Goal: Transaction & Acquisition: Purchase product/service

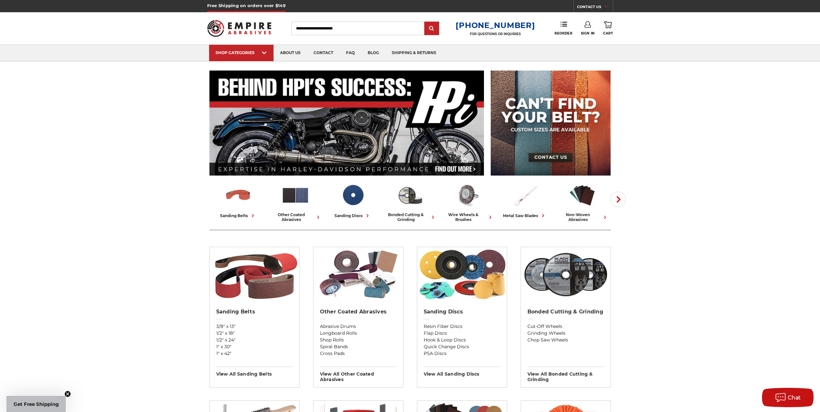
click at [590, 28] on link "Sign In" at bounding box center [588, 28] width 14 height 14
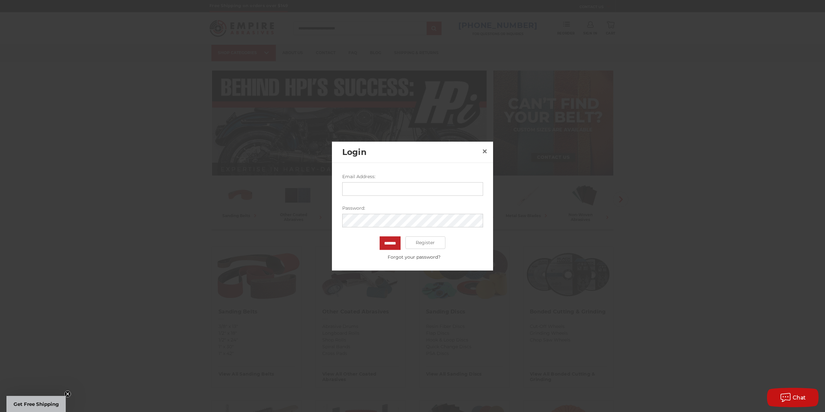
click at [389, 189] on input "Email Address:" at bounding box center [412, 189] width 141 height 14
type input "**********"
click at [380, 236] on input "*******" at bounding box center [390, 243] width 21 height 14
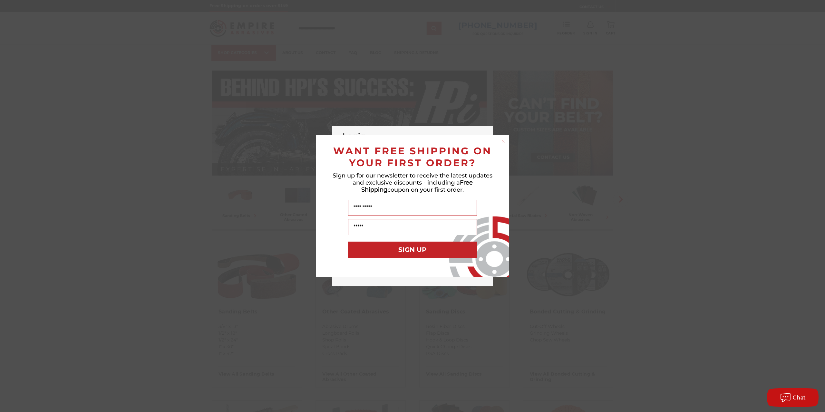
click at [502, 140] on circle "Close dialog" at bounding box center [504, 141] width 6 height 6
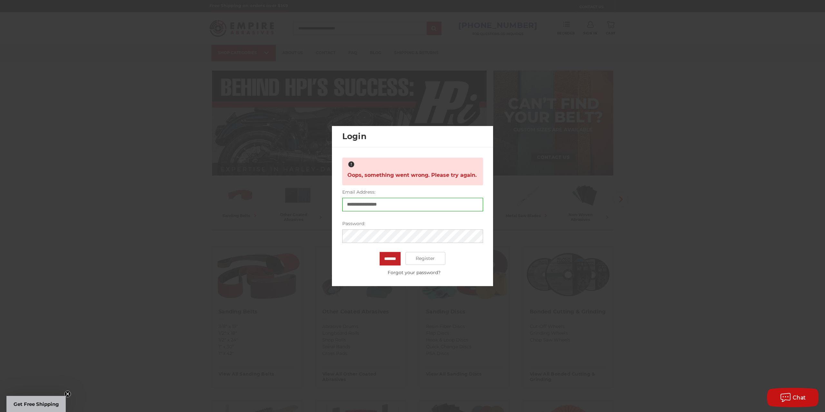
click at [380, 252] on input "*******" at bounding box center [390, 259] width 21 height 14
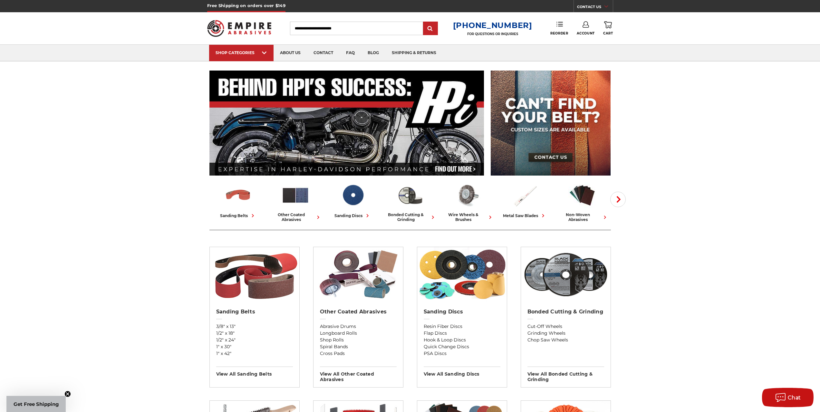
click at [559, 25] on icon at bounding box center [560, 24] width 6 height 6
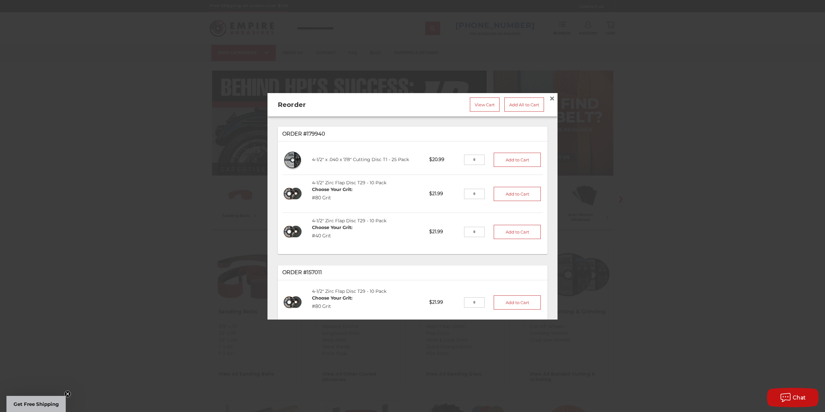
click at [471, 158] on input "tel" at bounding box center [474, 159] width 21 height 10
type input "**"
click at [514, 158] on button "Add to Cart" at bounding box center [517, 159] width 47 height 14
click at [549, 95] on span "×" at bounding box center [552, 98] width 6 height 13
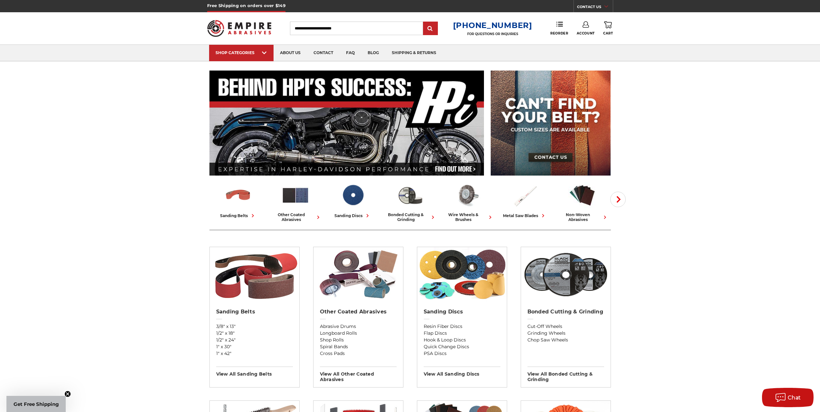
click at [607, 28] on use at bounding box center [608, 24] width 8 height 7
click at [553, 73] on link "View Cart" at bounding box center [564, 72] width 79 height 15
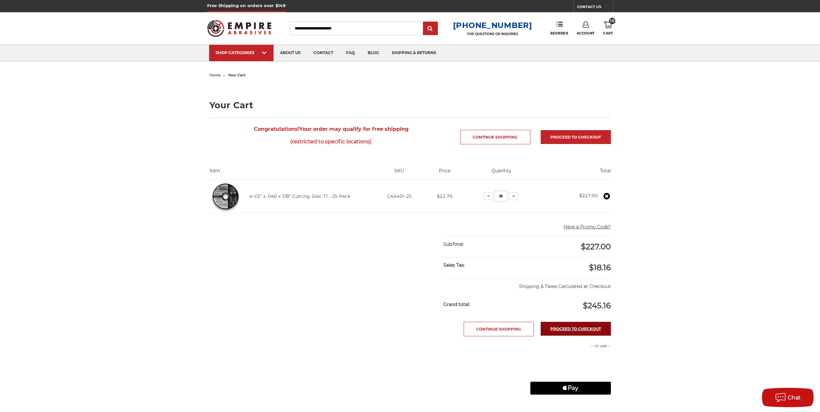
click at [577, 327] on link "Proceed to checkout" at bounding box center [576, 329] width 70 height 14
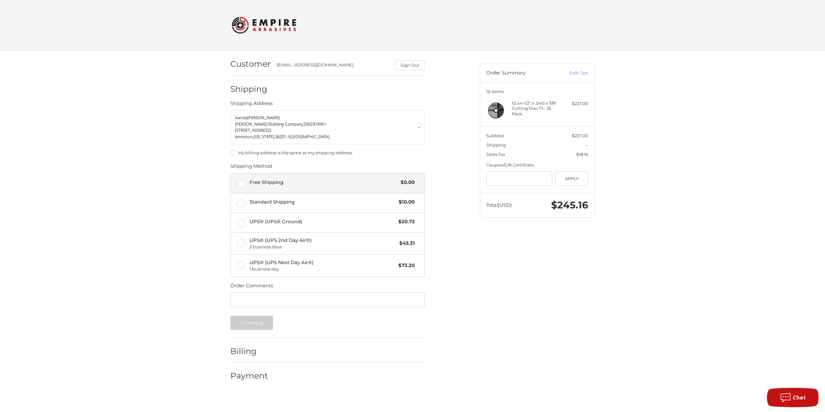
click at [240, 182] on label "Free Shipping $0.00" at bounding box center [328, 183] width 194 height 19
click at [254, 322] on button "Continue" at bounding box center [251, 323] width 43 height 14
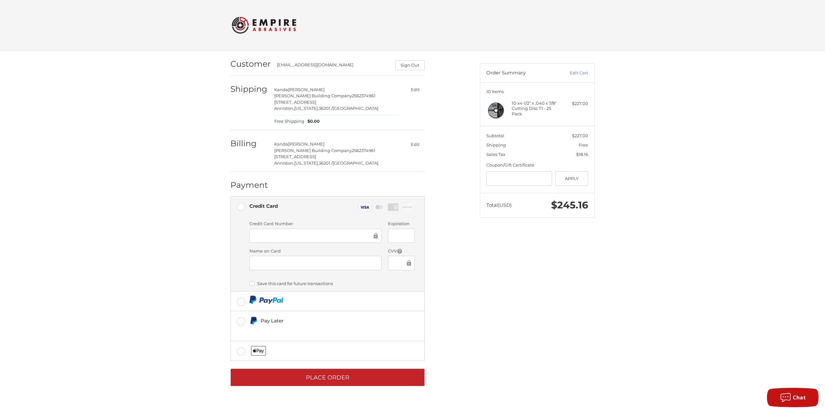
click at [340, 267] on iframe at bounding box center [315, 262] width 123 height 7
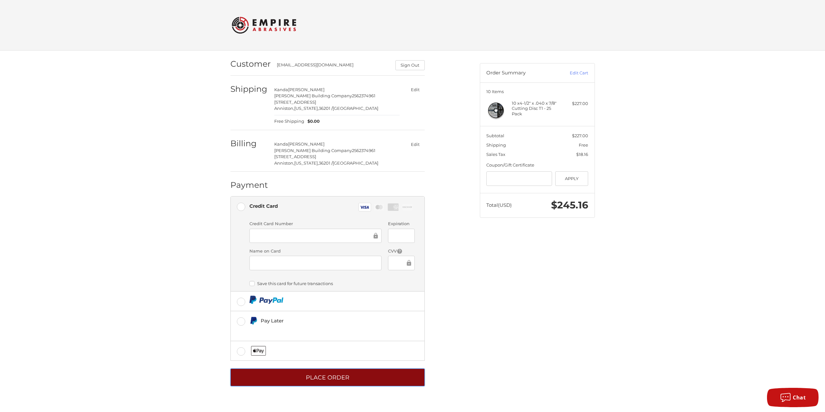
click at [326, 373] on button "Place Order" at bounding box center [327, 378] width 194 height 18
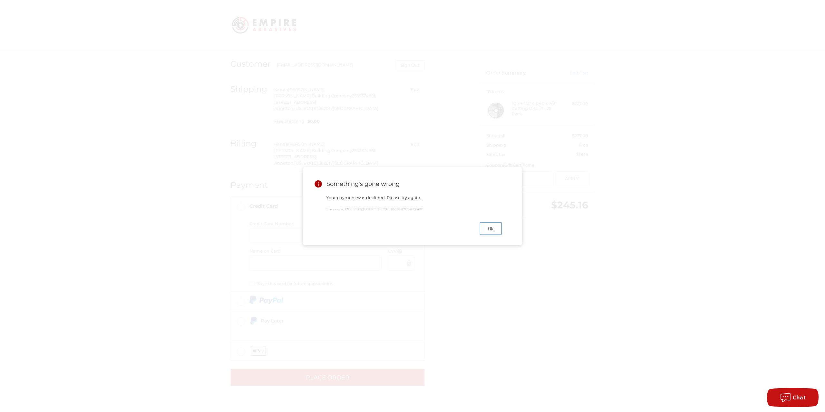
click at [491, 226] on button "Ok" at bounding box center [491, 228] width 22 height 13
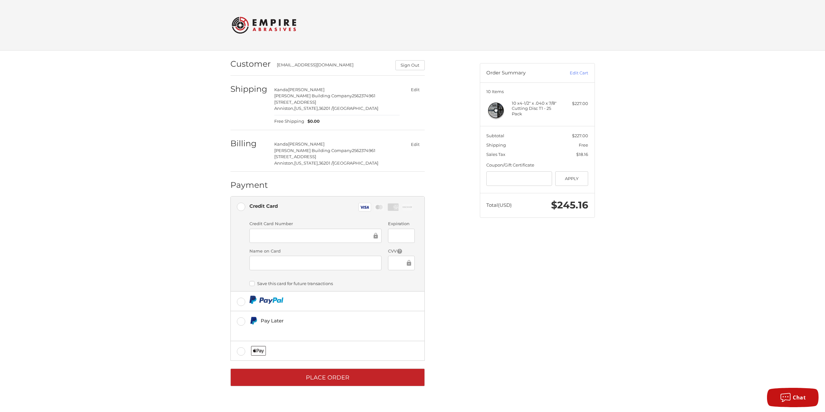
click at [415, 146] on button "Edit" at bounding box center [415, 144] width 19 height 9
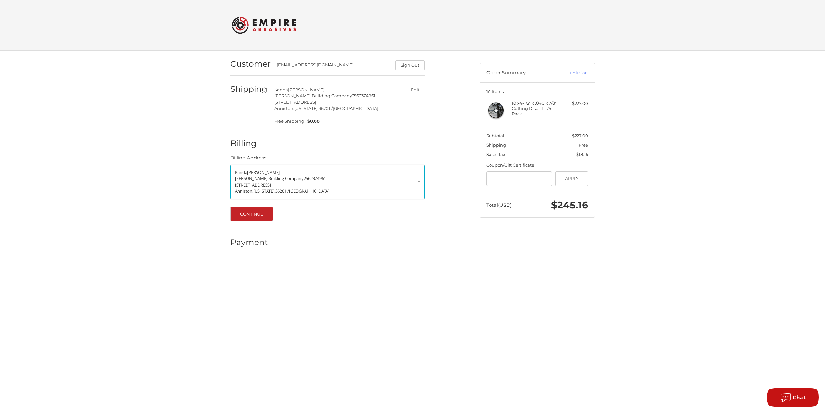
click at [417, 181] on p "Hale Building Company 2562374961" at bounding box center [327, 179] width 185 height 6
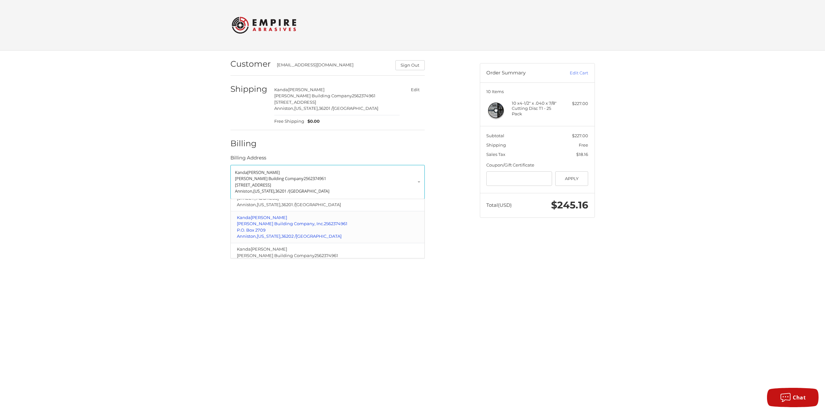
click at [259, 226] on span "Hale Building Company, Inc." at bounding box center [280, 223] width 87 height 5
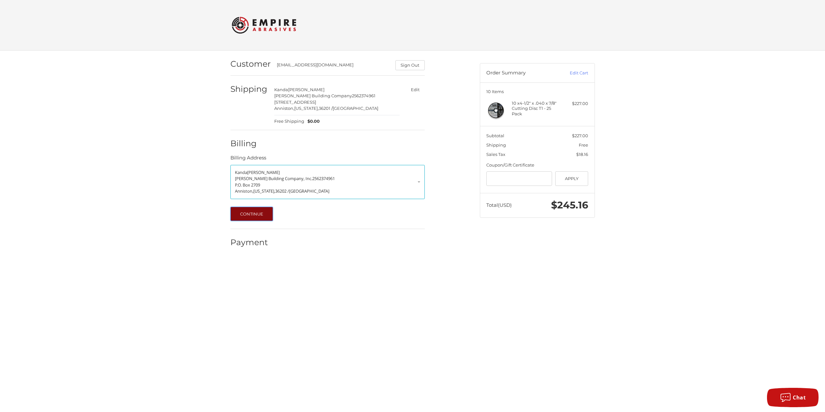
click at [256, 212] on button "Continue" at bounding box center [251, 214] width 43 height 14
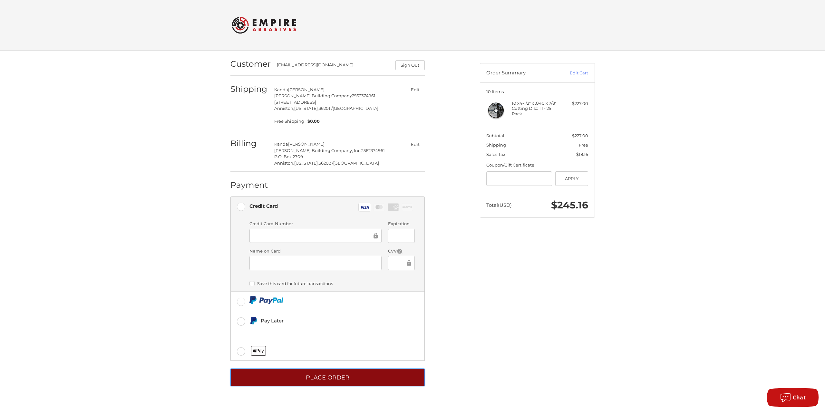
click at [322, 373] on button "Place Order" at bounding box center [327, 378] width 194 height 18
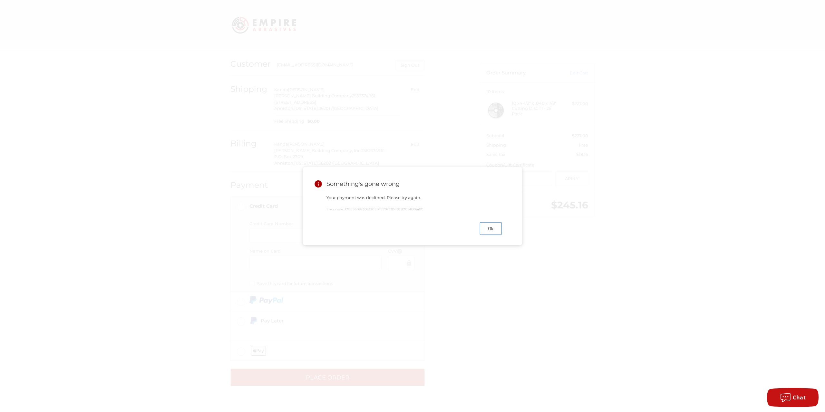
click at [495, 229] on button "Ok" at bounding box center [491, 228] width 22 height 13
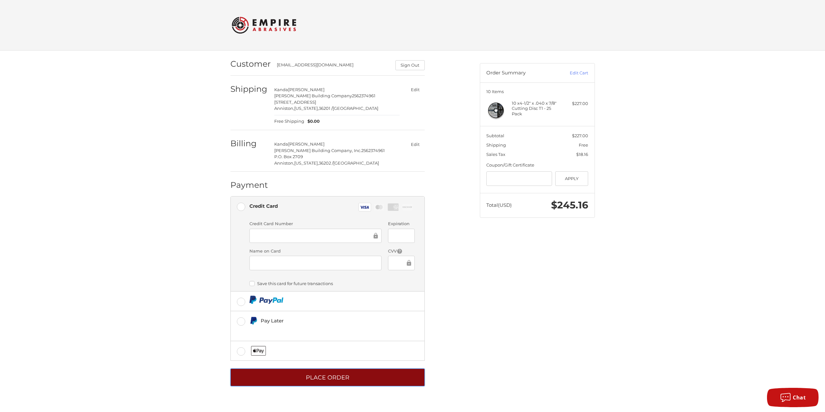
click at [316, 376] on button "Place Order" at bounding box center [327, 378] width 194 height 18
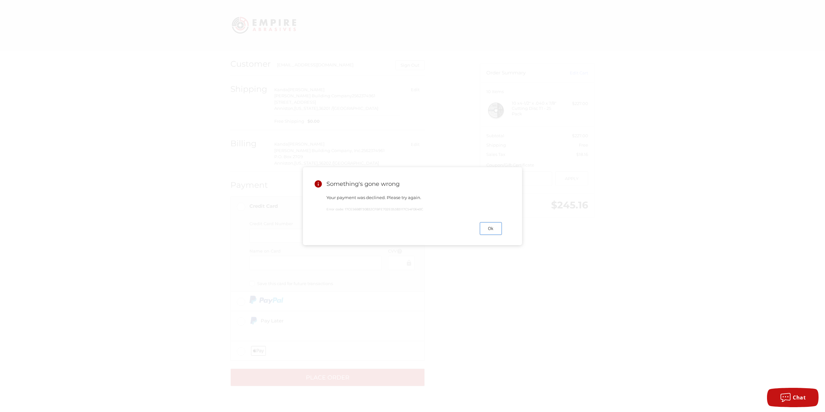
click at [493, 228] on button "Ok" at bounding box center [491, 228] width 22 height 13
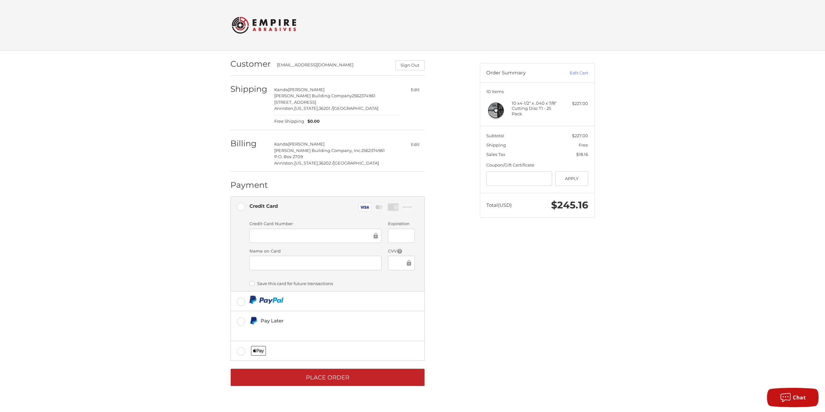
click at [254, 282] on label "Save this card for future transactions" at bounding box center [331, 283] width 165 height 5
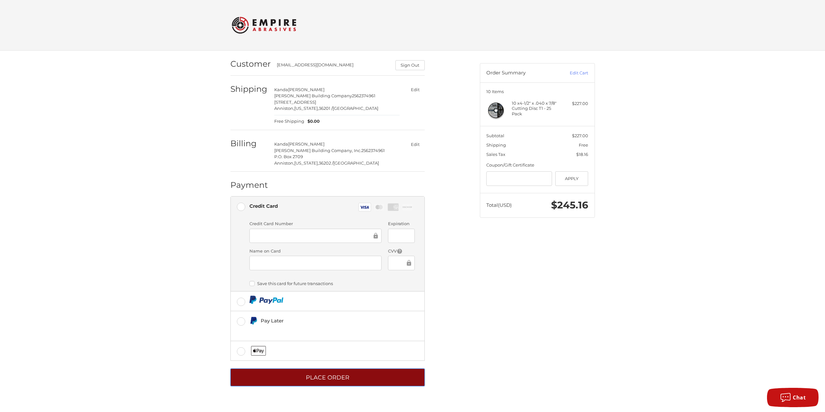
click at [331, 377] on button "Place Order" at bounding box center [327, 378] width 194 height 18
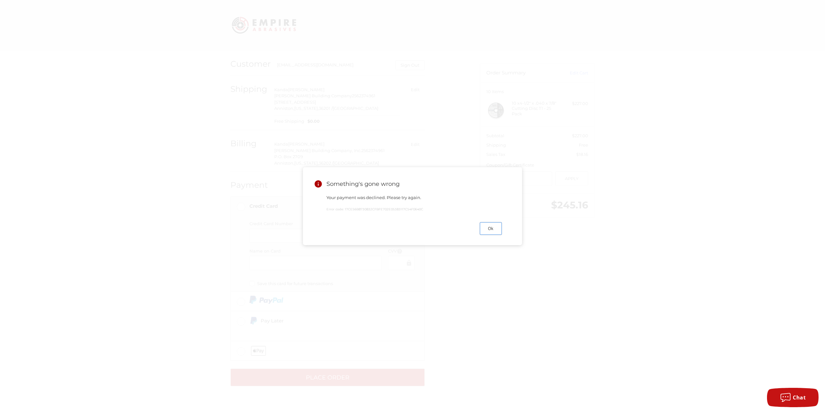
click at [486, 229] on button "Ok" at bounding box center [491, 228] width 22 height 13
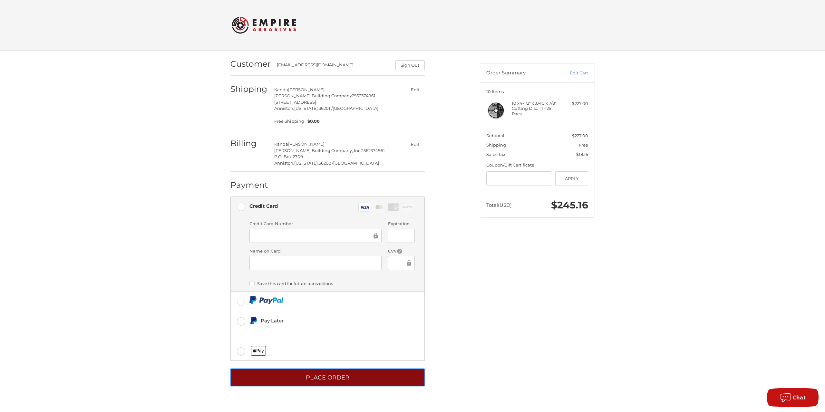
click at [322, 383] on button "Place Order" at bounding box center [327, 378] width 194 height 18
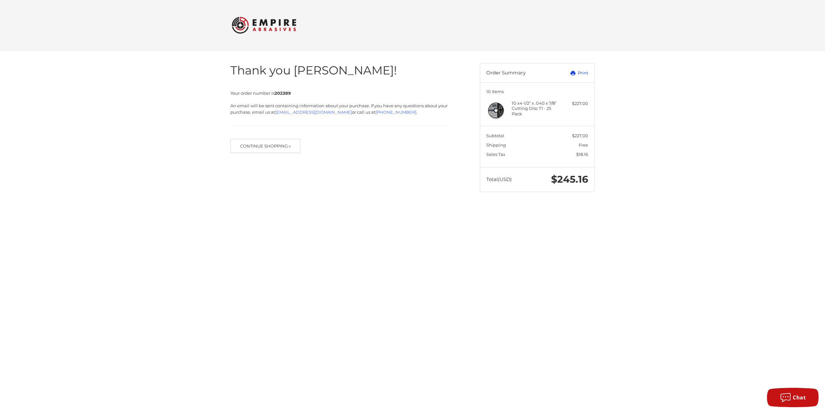
click at [579, 72] on link "Print" at bounding box center [572, 73] width 32 height 6
